Goal: Information Seeking & Learning: Learn about a topic

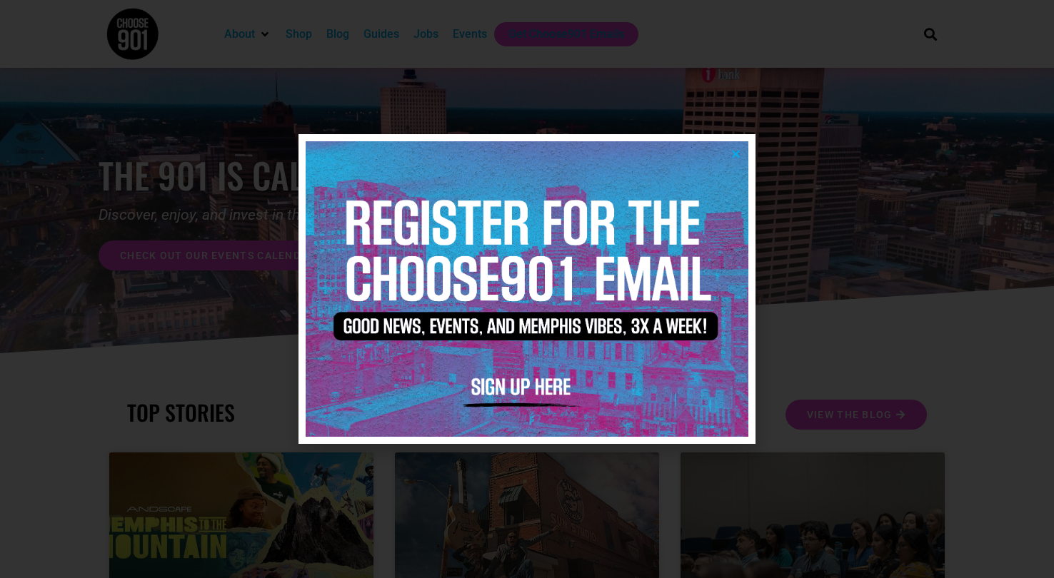
click at [738, 151] on icon "Close" at bounding box center [735, 154] width 11 height 11
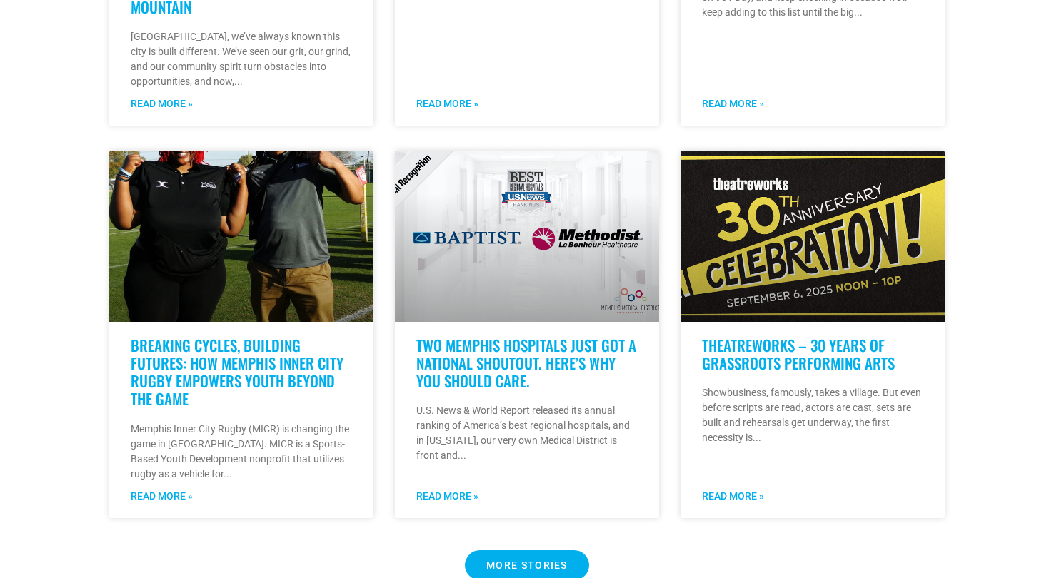
scroll to position [1113, 0]
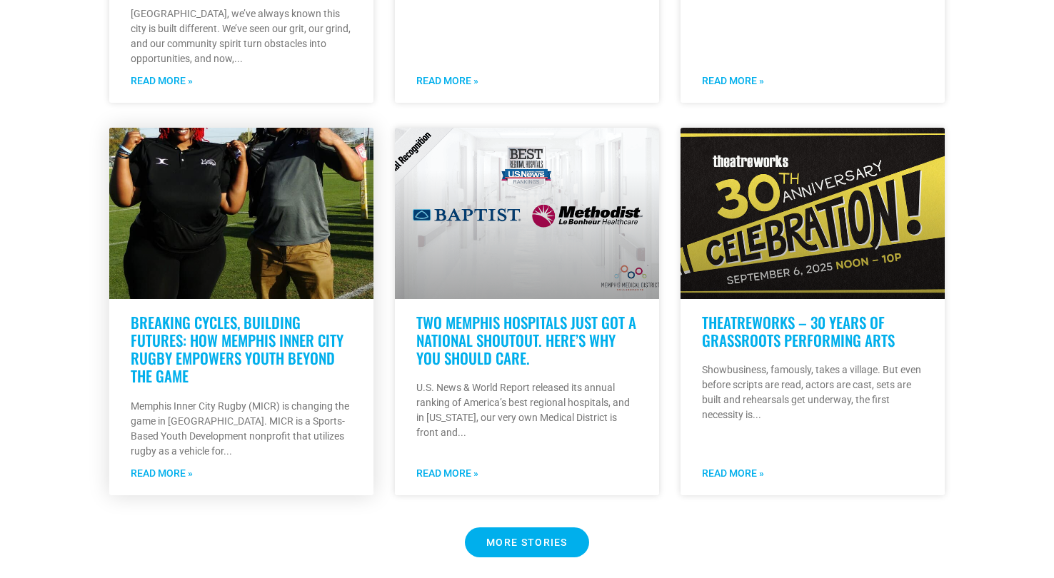
click at [245, 232] on link at bounding box center [241, 213] width 264 height 171
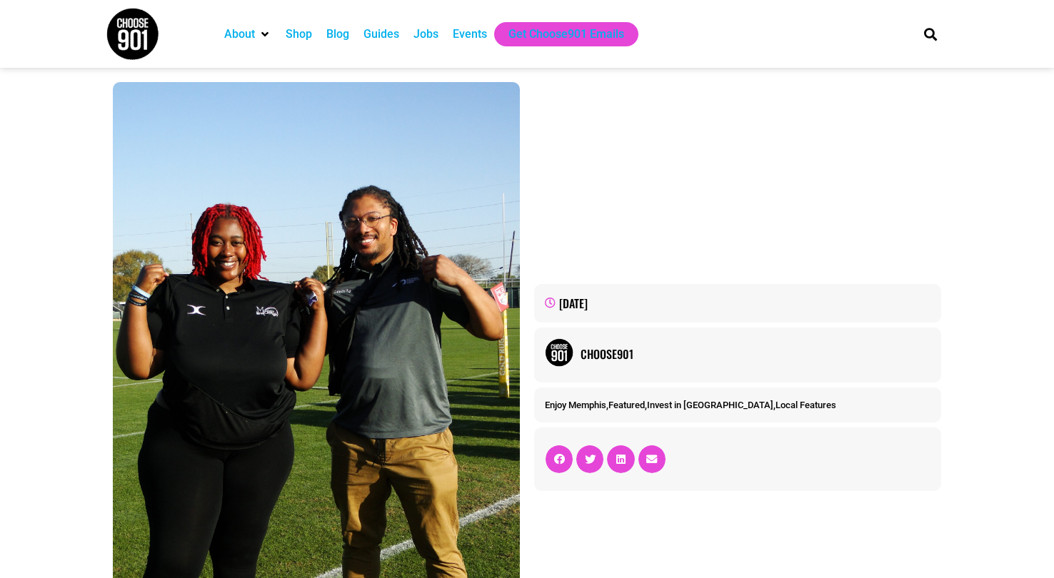
click at [426, 37] on div "Jobs" at bounding box center [425, 34] width 25 height 17
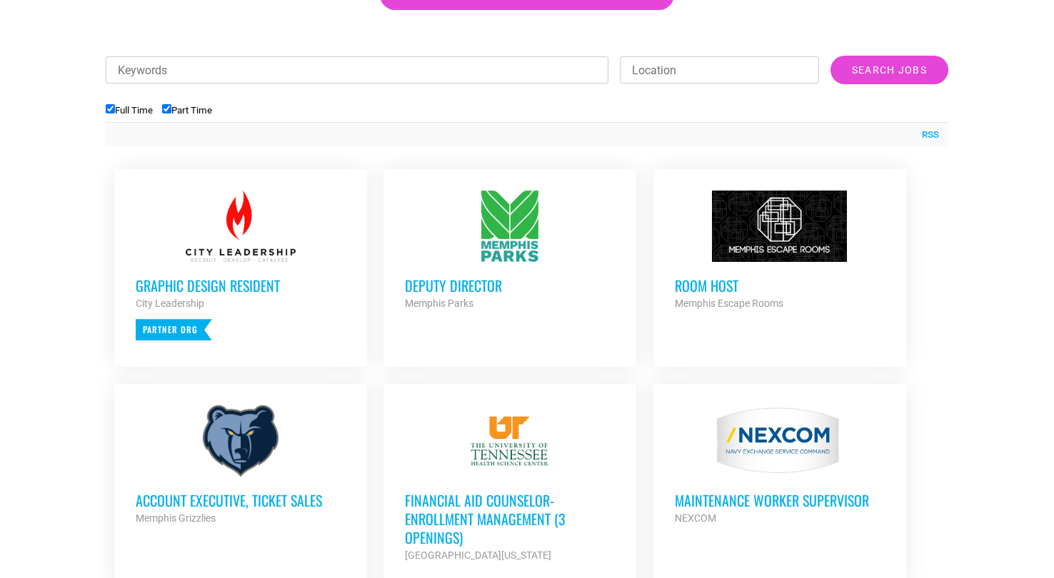
scroll to position [486, 0]
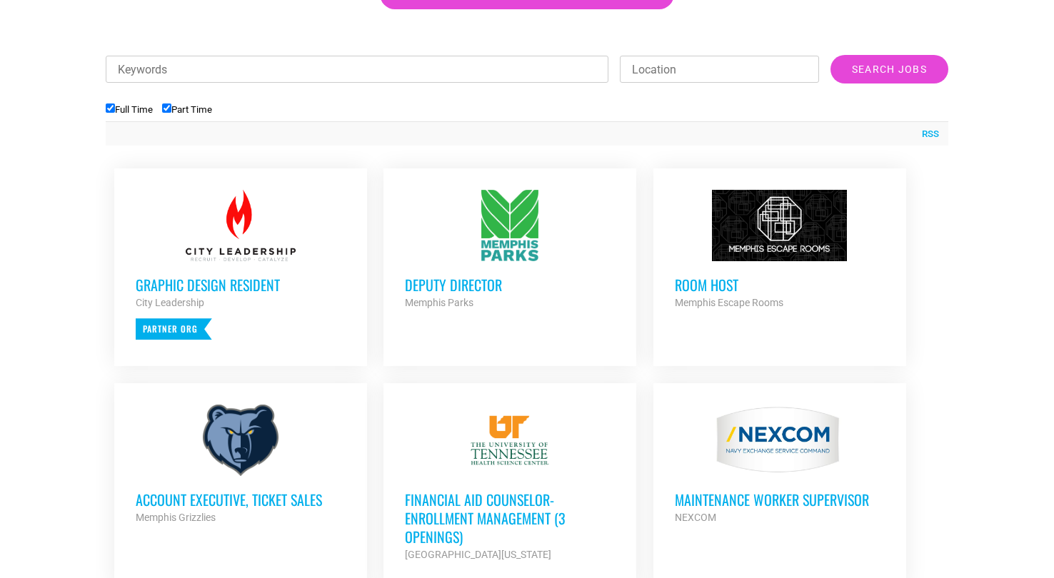
click at [248, 228] on div at bounding box center [241, 225] width 210 height 71
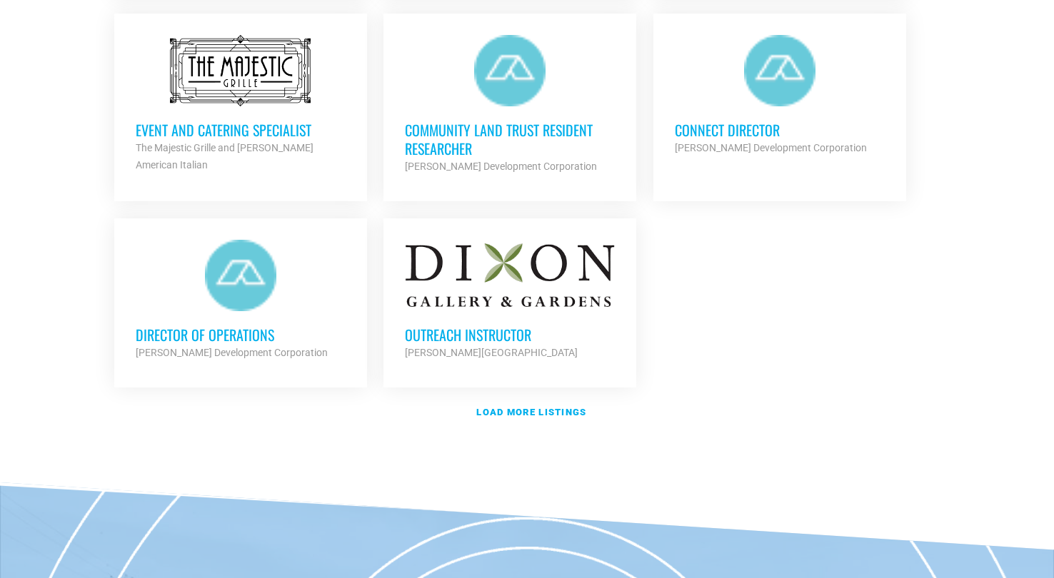
scroll to position [1700, 0]
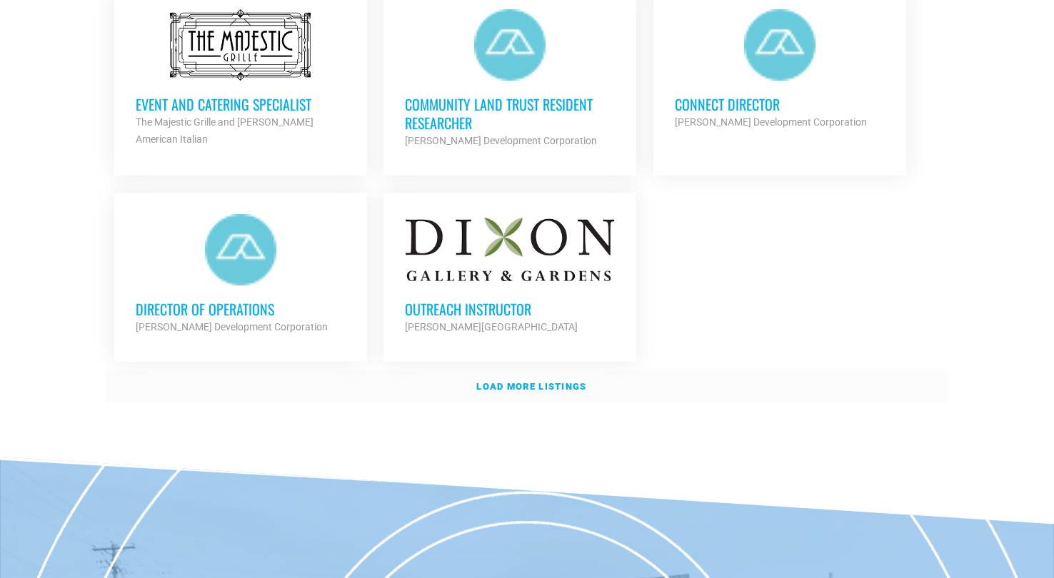
click at [543, 381] on strong "Load more listings" at bounding box center [531, 386] width 110 height 11
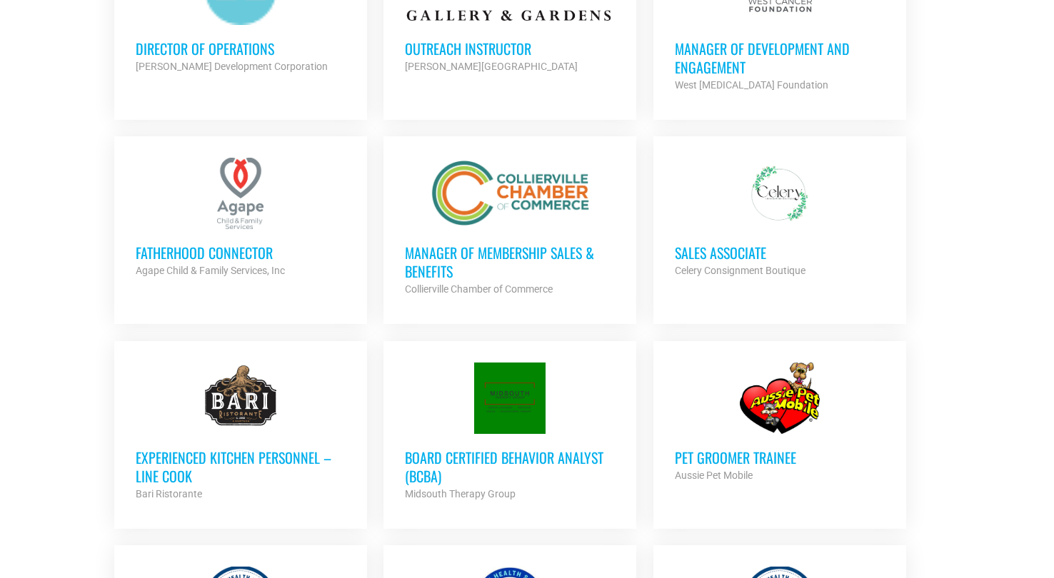
scroll to position [1966, 0]
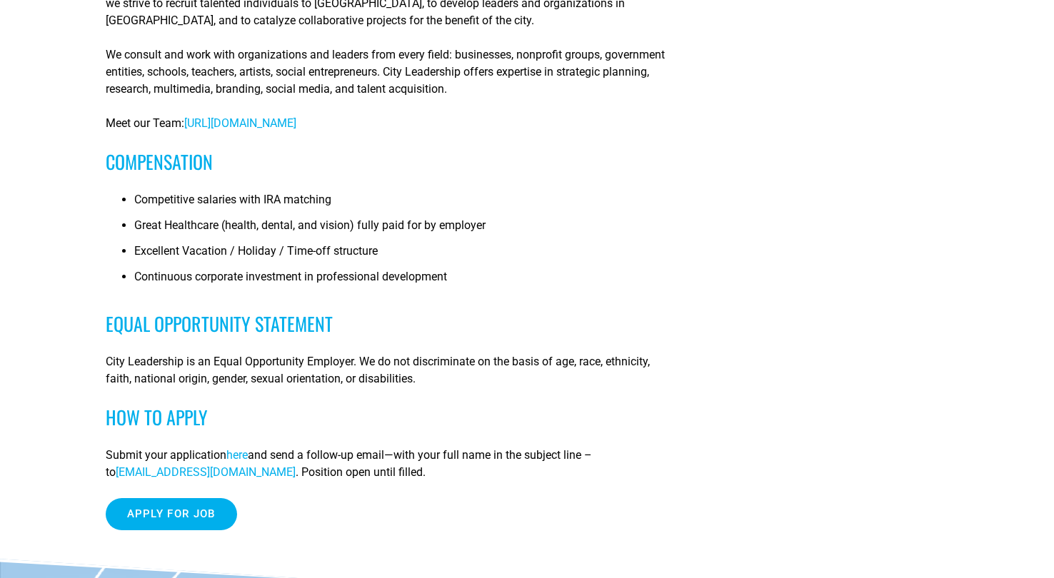
scroll to position [1025, 0]
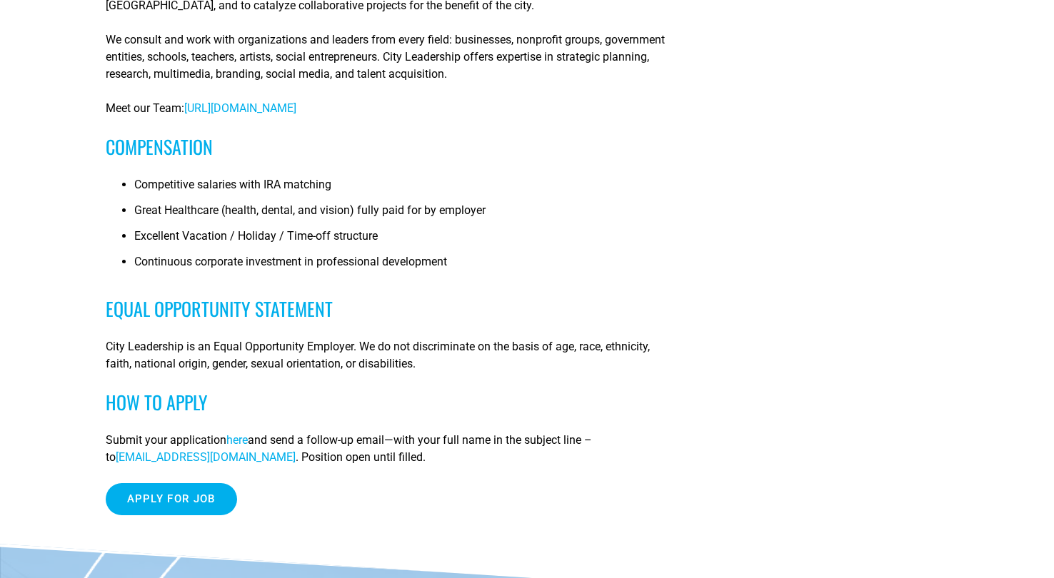
click at [260, 108] on span "https://www.cityleadership.org/whoweare" at bounding box center [240, 108] width 112 height 14
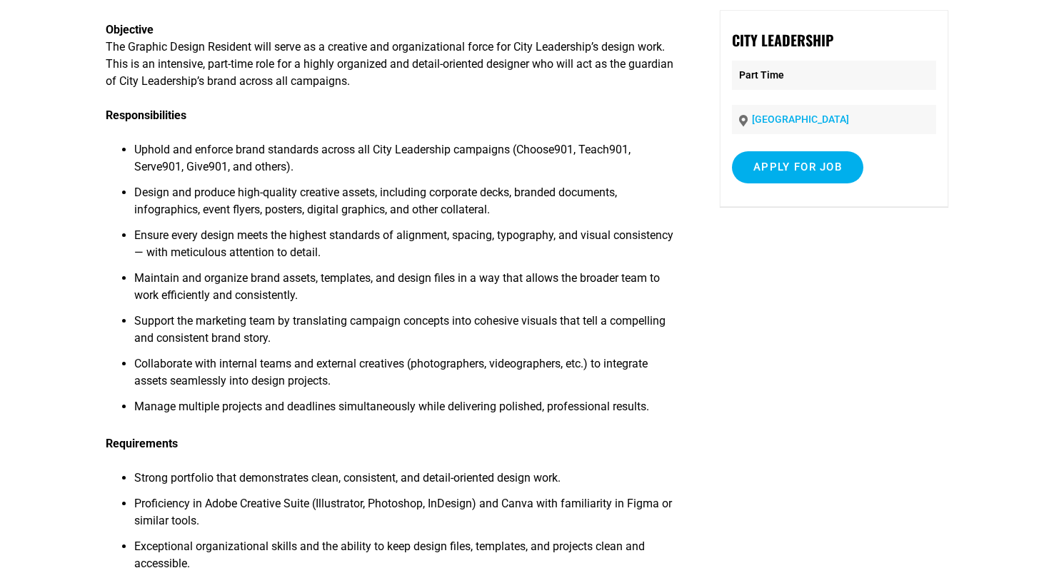
scroll to position [0, 0]
